Goal: Book appointment/travel/reservation

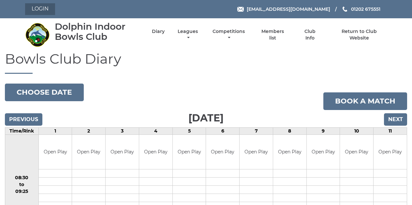
click at [35, 8] on link "Login" at bounding box center [40, 9] width 30 height 12
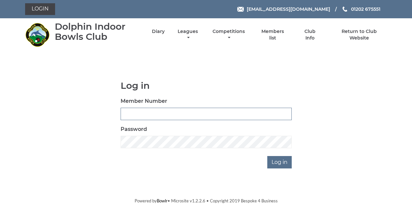
type input "3259"
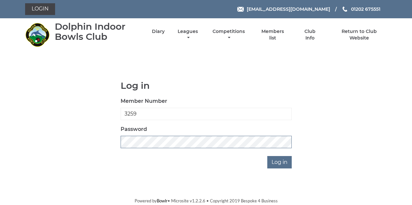
click at [280, 162] on input "Log in" at bounding box center [279, 162] width 24 height 12
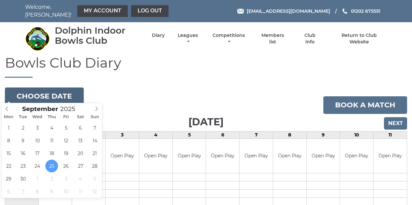
click at [55, 93] on button "Choose date" at bounding box center [44, 96] width 79 height 18
type input "[DATE]"
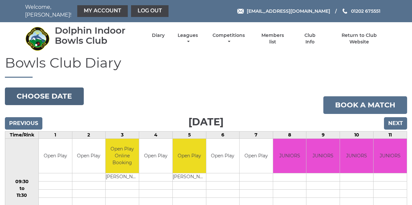
click at [44, 92] on button "Choose date" at bounding box center [44, 96] width 79 height 18
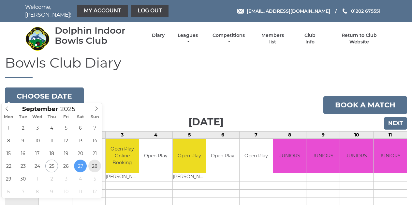
type input "2025-09-28"
